Goal: Task Accomplishment & Management: Manage account settings

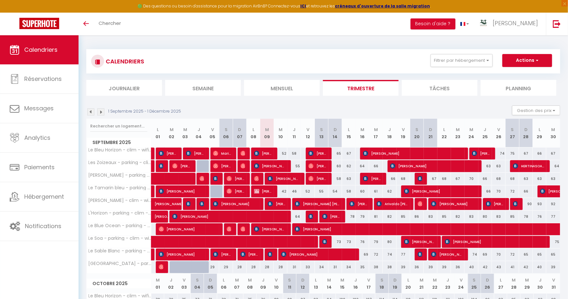
click at [282, 152] on div "52" at bounding box center [281, 154] width 14 height 12
type input "52"
select select "1"
type input "Mer 10 Septembre 2025"
type input "Jeu 11 Septembre 2025"
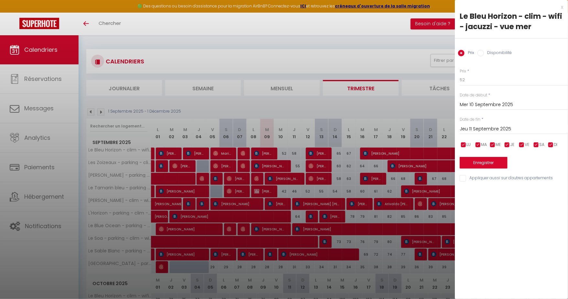
click at [495, 53] on label "Disponibilité" at bounding box center [498, 53] width 28 height 7
click at [484, 53] on input "Disponibilité" at bounding box center [481, 53] width 6 height 6
radio input "true"
radio input "false"
click at [487, 82] on select "Disponible Indisponible" at bounding box center [514, 80] width 108 height 12
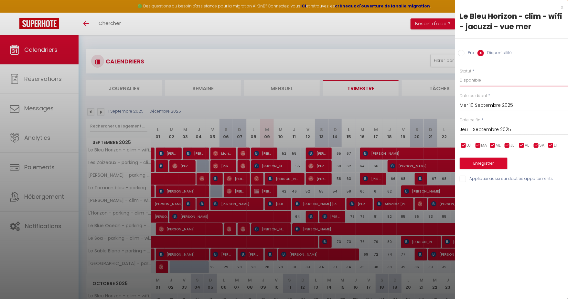
select select "0"
click at [460, 74] on select "Disponible Indisponible" at bounding box center [514, 80] width 108 height 12
click at [487, 164] on button "Enregistrer" at bounding box center [484, 164] width 48 height 12
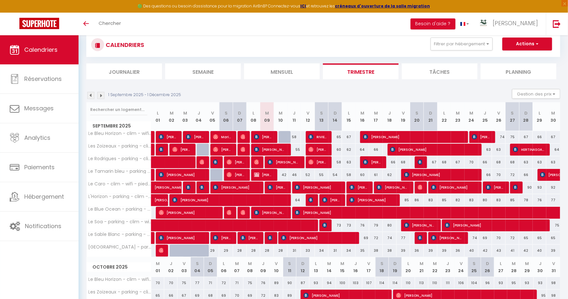
scroll to position [18, 0]
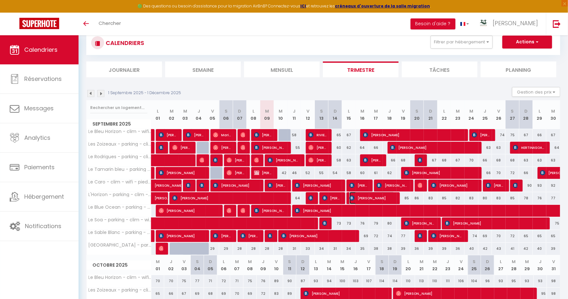
click at [365, 197] on span "[PERSON_NAME]" at bounding box center [372, 198] width 45 height 12
select select "OK"
select select "0"
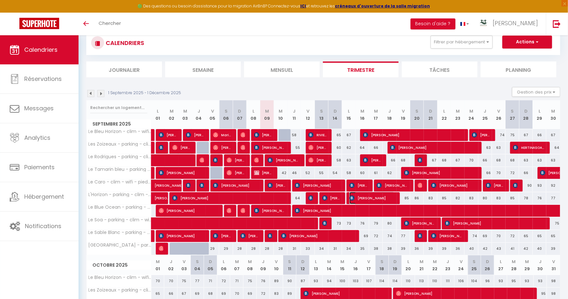
select select "1"
select select
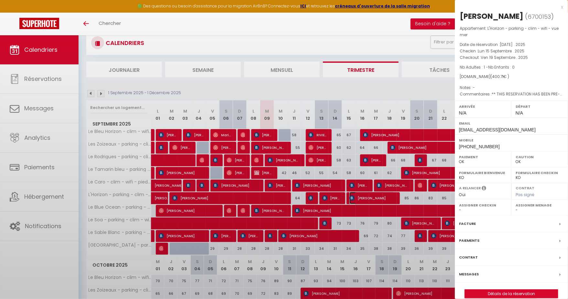
select select "14291"
select select "45280"
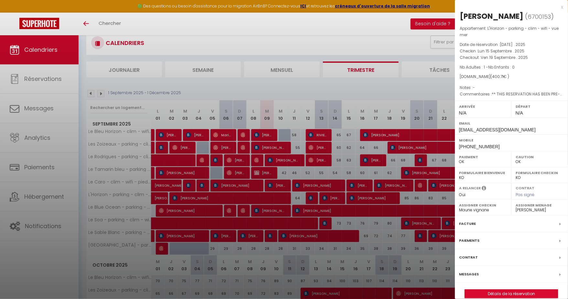
click at [365, 197] on div at bounding box center [284, 149] width 568 height 299
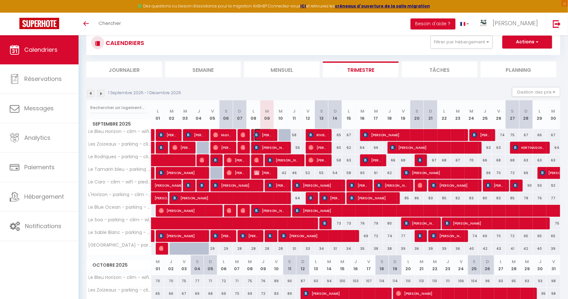
click at [267, 133] on span "[PERSON_NAME]" at bounding box center [263, 135] width 18 height 12
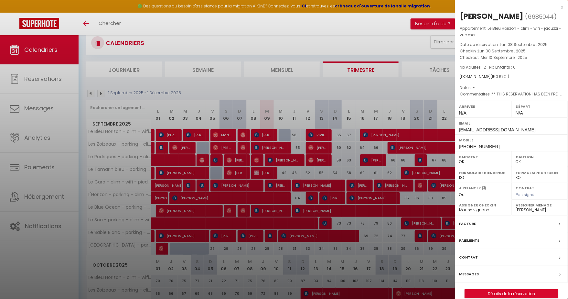
click at [267, 133] on div at bounding box center [284, 149] width 568 height 299
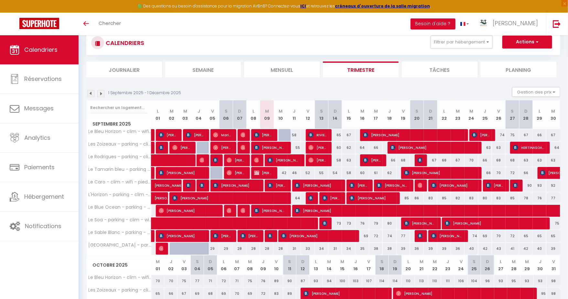
click at [420, 31] on div "Toggle menubar Chercher BUTTON Besoin d'aide ? Elsa Paramètres Équipe" at bounding box center [305, 24] width 517 height 23
